Goal: Transaction & Acquisition: Purchase product/service

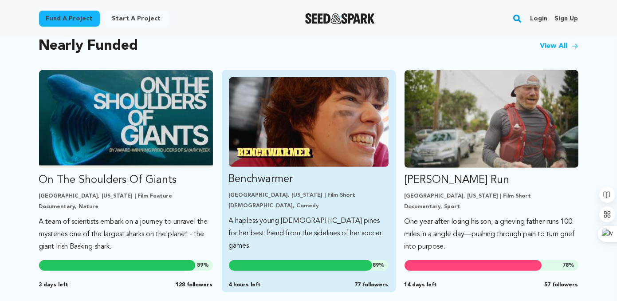
scroll to position [758, 0]
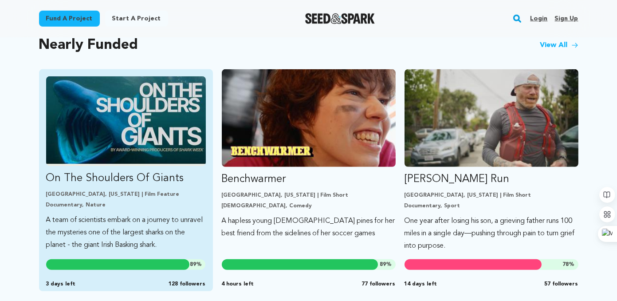
click at [137, 102] on img "Fund On The Shoulders Of Giants" at bounding box center [126, 121] width 160 height 90
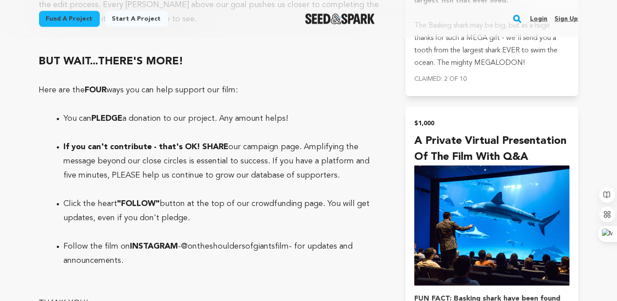
scroll to position [2931, 0]
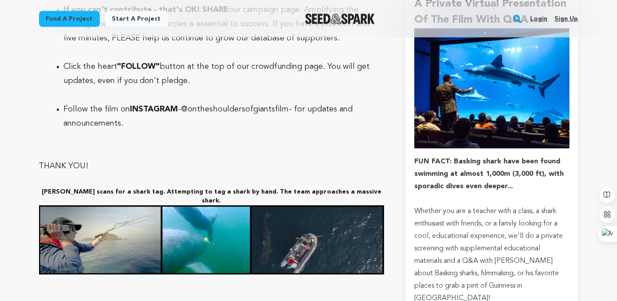
drag, startPoint x: 37, startPoint y: 115, endPoint x: 267, endPoint y: 200, distance: 245.1
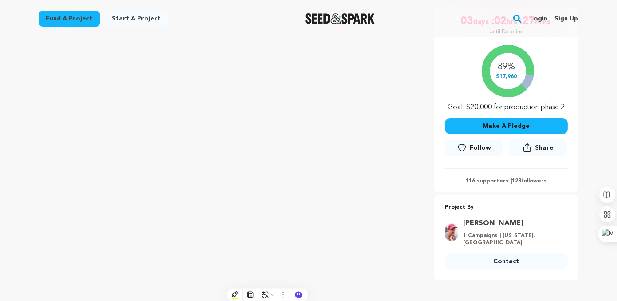
scroll to position [185, 0]
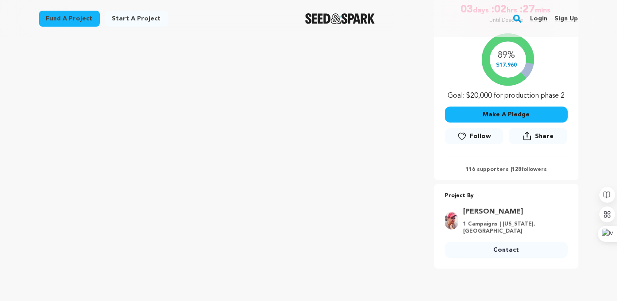
click at [550, 226] on p "1 Campaigns | Maryland, United States" at bounding box center [512, 227] width 99 height 14
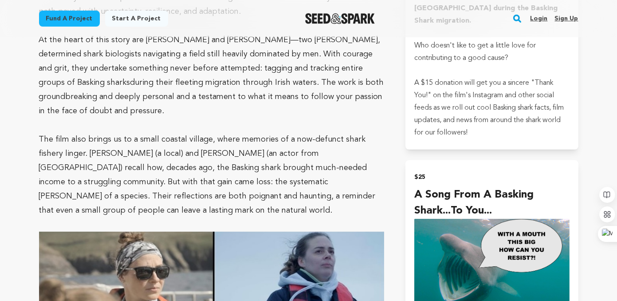
scroll to position [808, 0]
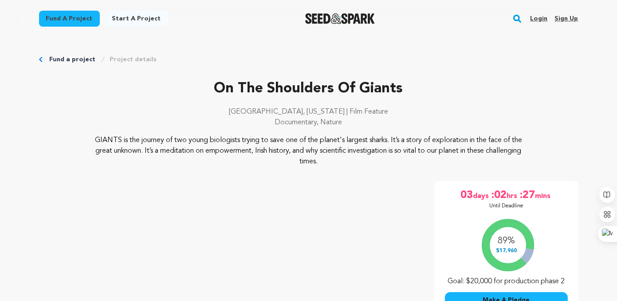
click at [337, 21] on img "Seed&Spark Homepage" at bounding box center [340, 18] width 70 height 11
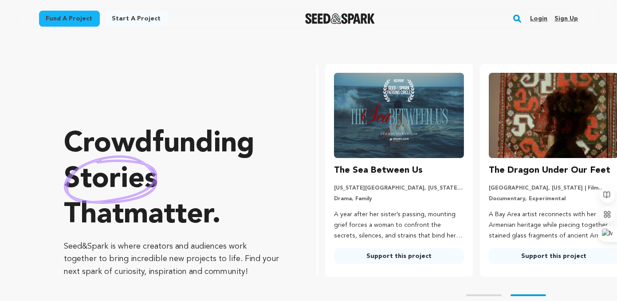
scroll to position [0, 162]
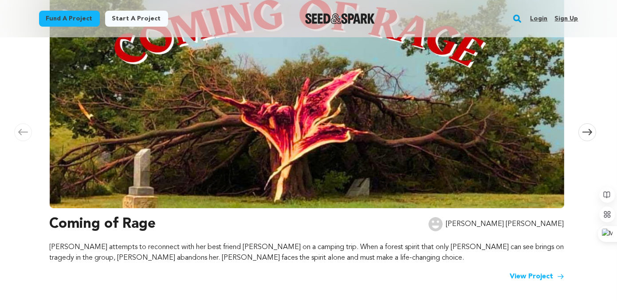
scroll to position [172, 0]
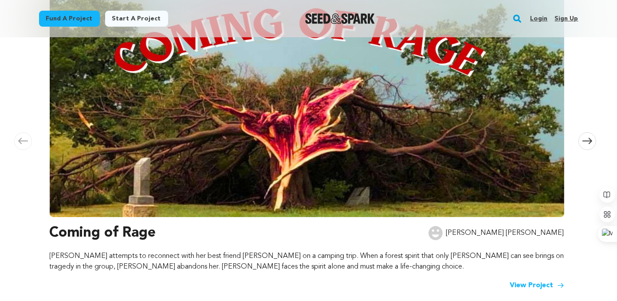
click at [294, 157] on img at bounding box center [307, 96] width 514 height 239
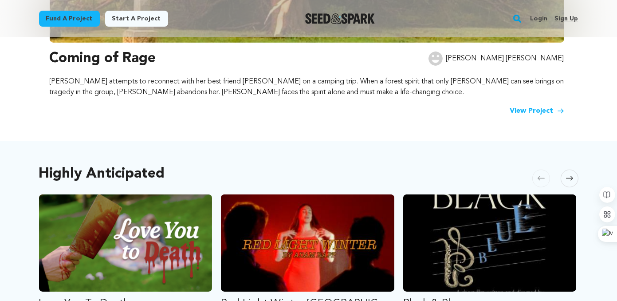
scroll to position [346, 0]
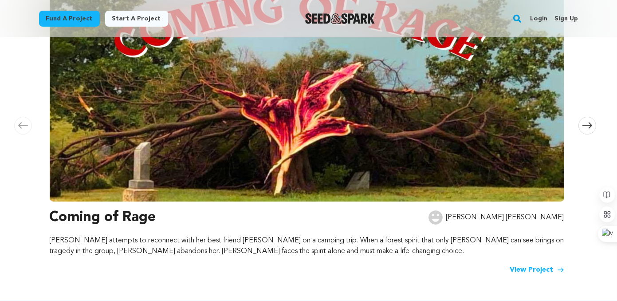
click at [335, 131] on img at bounding box center [307, 81] width 514 height 239
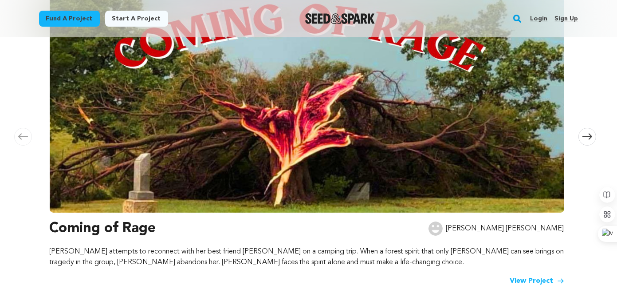
scroll to position [176, 0]
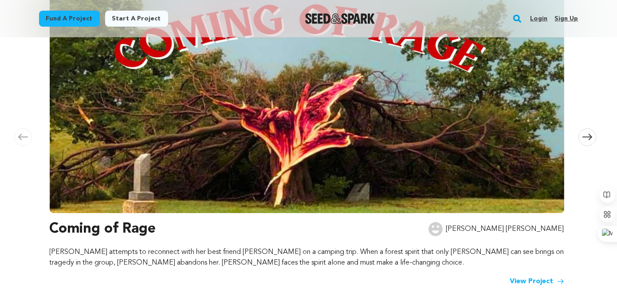
click at [528, 273] on div "Coming of Rage Adrianna Amy Luisa attempts to reconnect with her best friend Ni…" at bounding box center [307, 252] width 514 height 68
click at [529, 279] on link "View Project" at bounding box center [537, 281] width 54 height 11
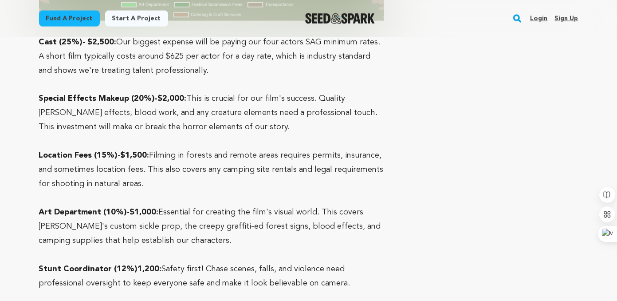
scroll to position [2695, 0]
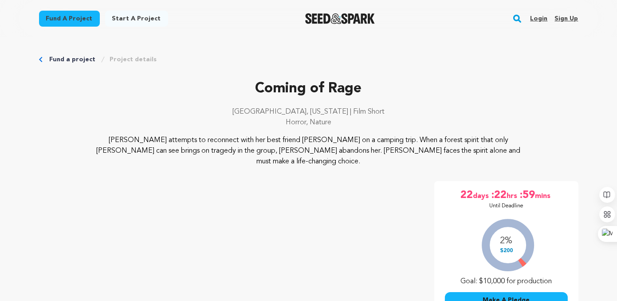
click at [342, 19] on img "Seed&Spark Homepage" at bounding box center [340, 18] width 70 height 11
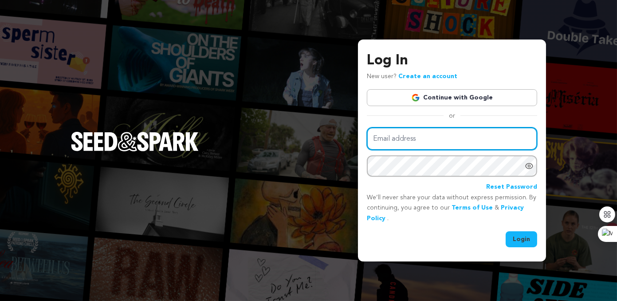
type input "Pantingdeerpublishing@outlook.com"
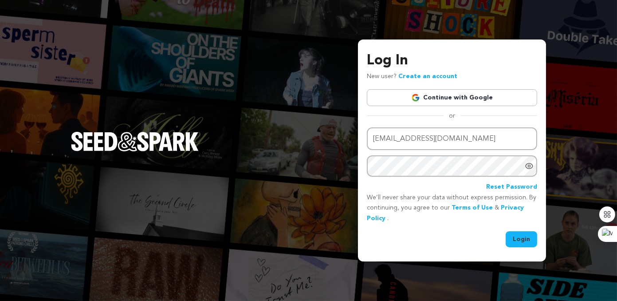
click at [522, 215] on p "We’ll never share your data without express permission. By continuing, you agre…" at bounding box center [452, 207] width 170 height 31
click at [521, 231] on button "Login" at bounding box center [521, 239] width 31 height 16
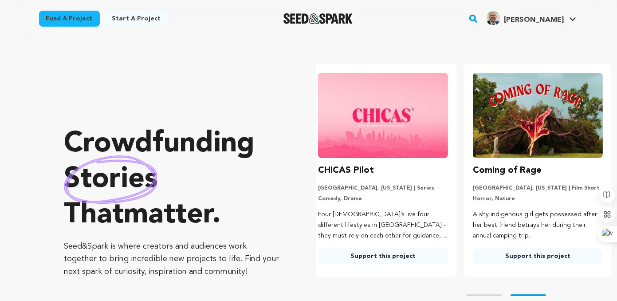
click at [515, 115] on img at bounding box center [538, 115] width 130 height 85
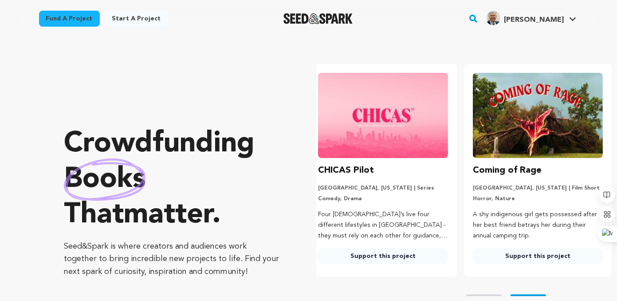
click at [381, 155] on img at bounding box center [383, 115] width 130 height 85
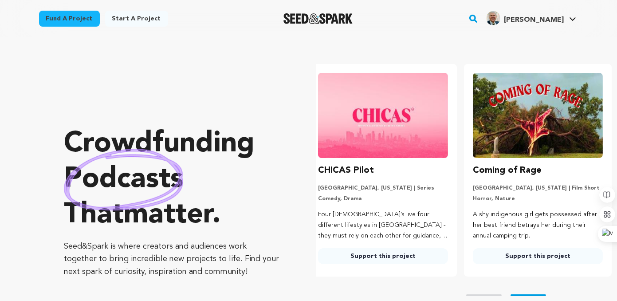
click at [380, 131] on img at bounding box center [383, 115] width 130 height 85
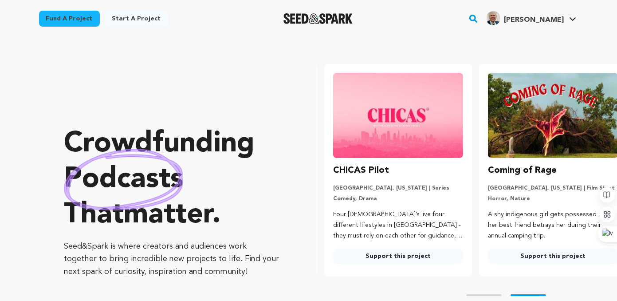
click at [384, 257] on link "Support this project" at bounding box center [398, 256] width 130 height 16
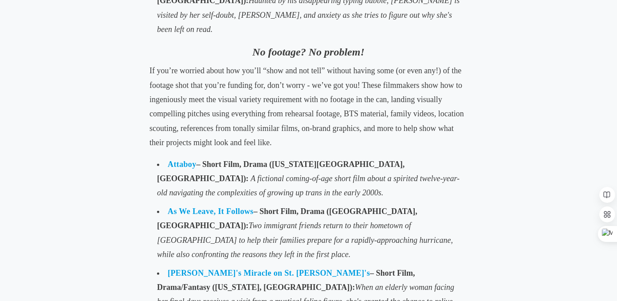
scroll to position [978, 0]
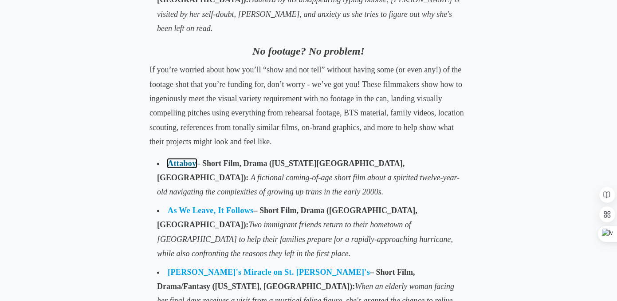
click at [174, 159] on link "Attaboy" at bounding box center [182, 163] width 29 height 9
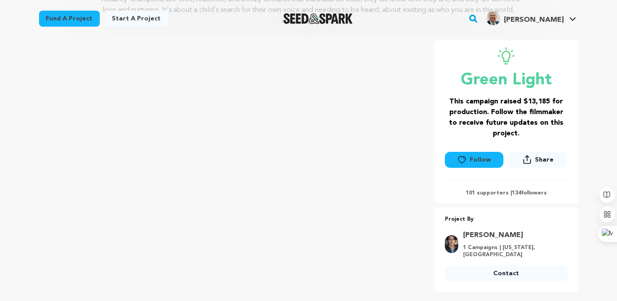
scroll to position [142, 0]
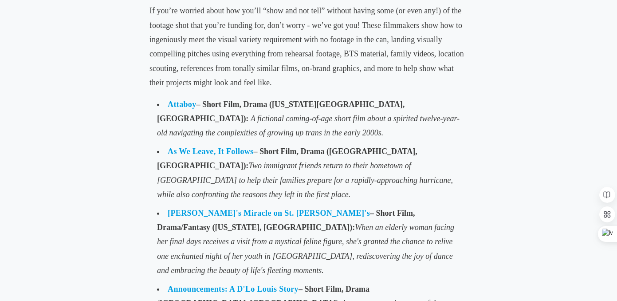
scroll to position [1035, 0]
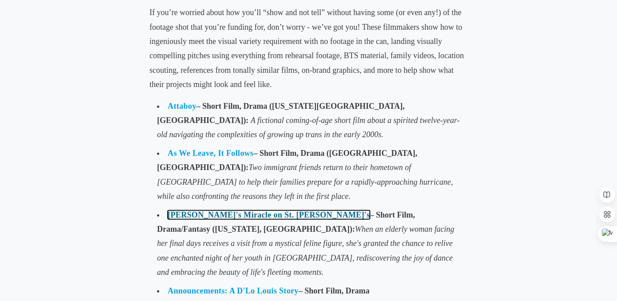
click at [219, 210] on link "Juliette's Miracle on St. Nick's" at bounding box center [269, 214] width 202 height 9
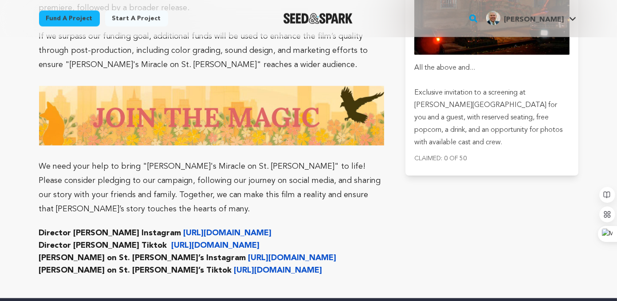
scroll to position [2861, 0]
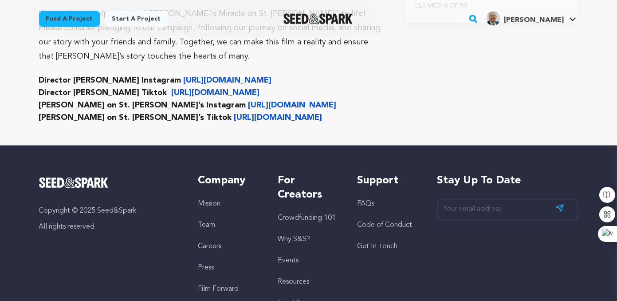
drag, startPoint x: 40, startPoint y: 141, endPoint x: 244, endPoint y: 68, distance: 216.3
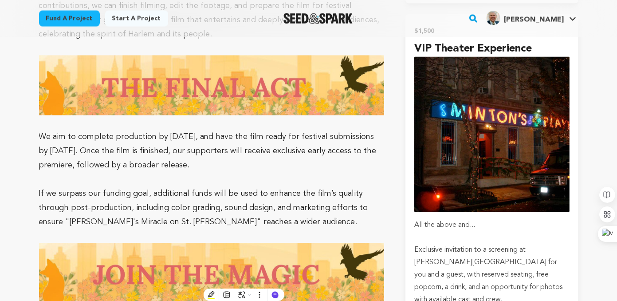
scroll to position [2549, 0]
